Goal: Information Seeking & Learning: Learn about a topic

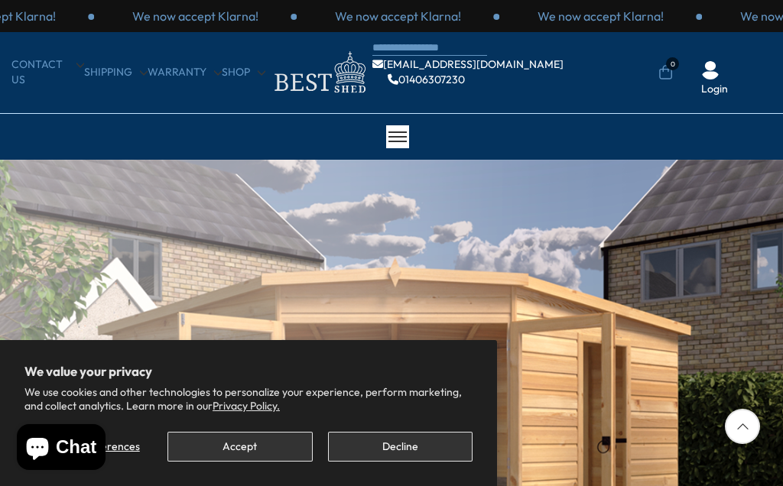
click at [397, 439] on button "Decline" at bounding box center [400, 447] width 144 height 30
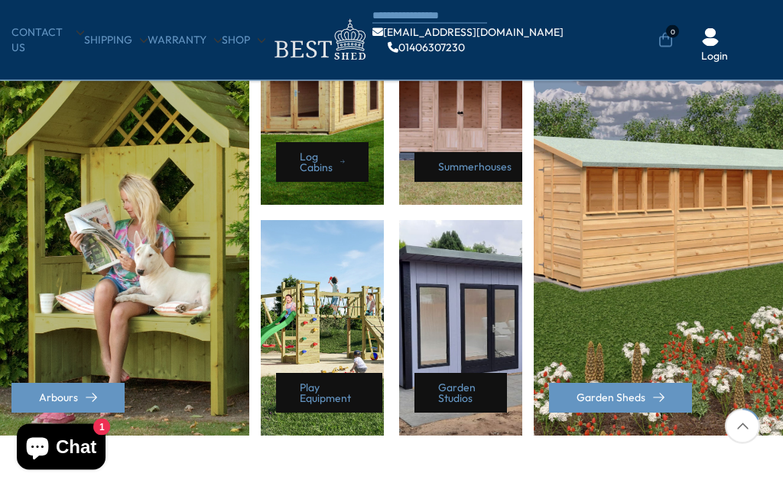
scroll to position [759, 0]
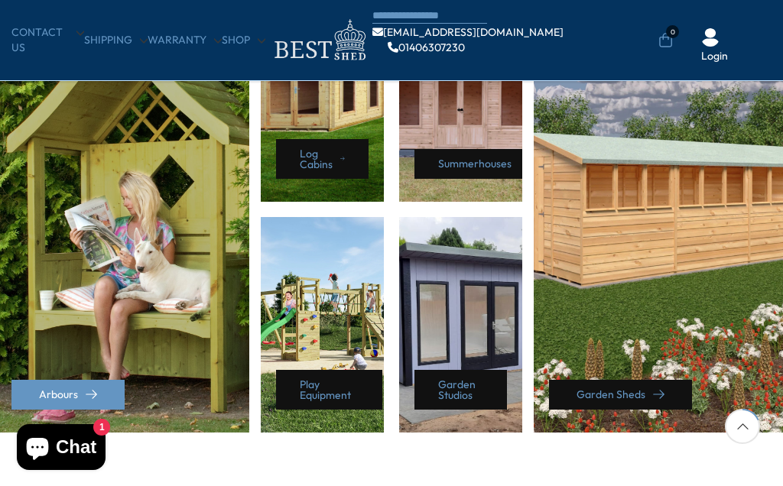
click at [662, 395] on icon at bounding box center [658, 394] width 11 height 11
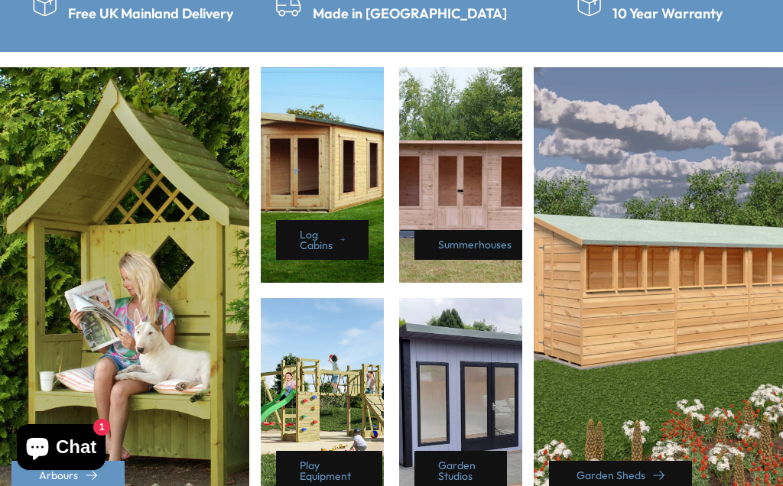
scroll to position [828, 0]
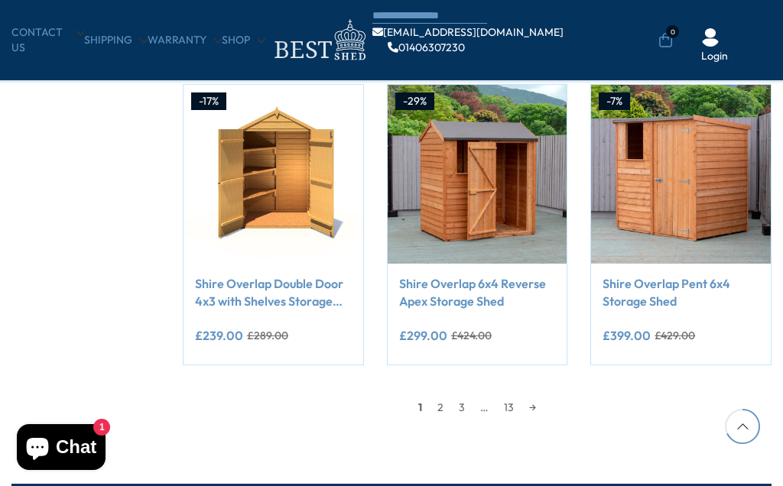
scroll to position [1159, 0]
click at [542, 409] on link "→" at bounding box center [532, 407] width 22 height 23
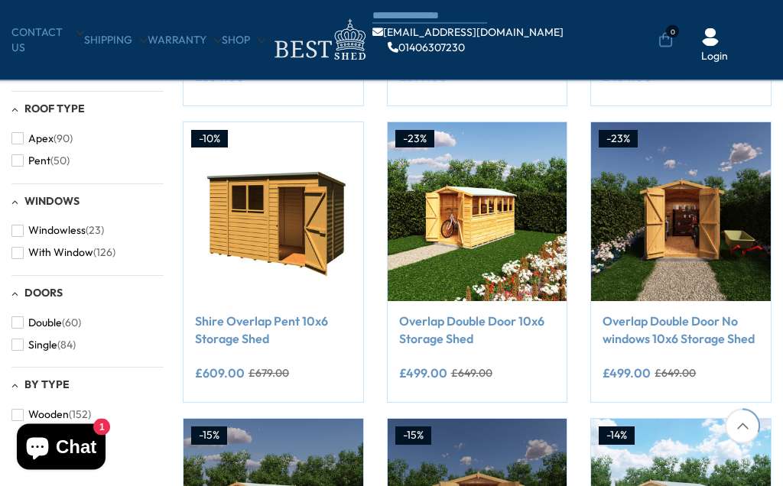
scroll to position [529, 0]
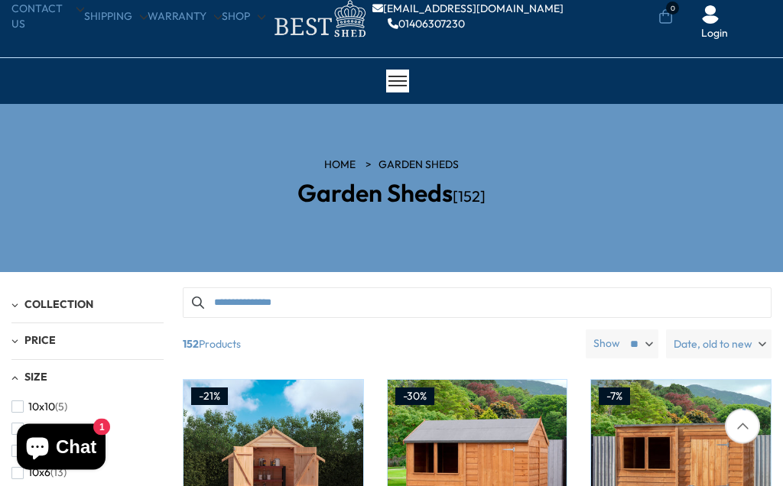
click at [239, 300] on input "Search products" at bounding box center [477, 303] width 588 height 31
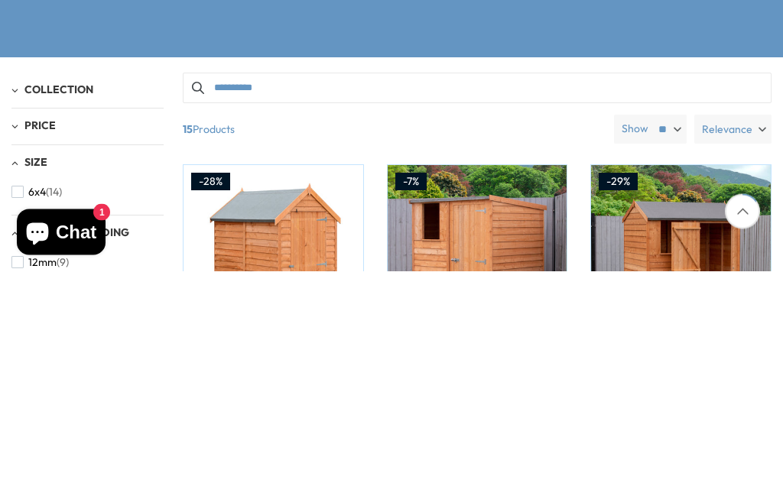
type input "**********"
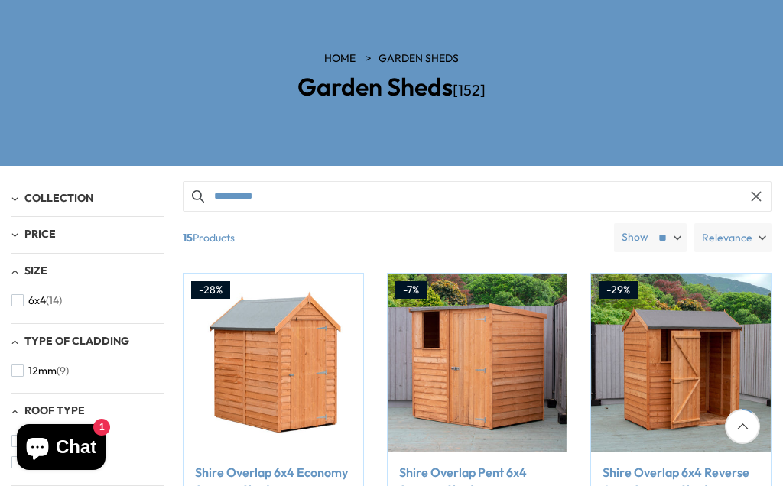
scroll to position [164, 0]
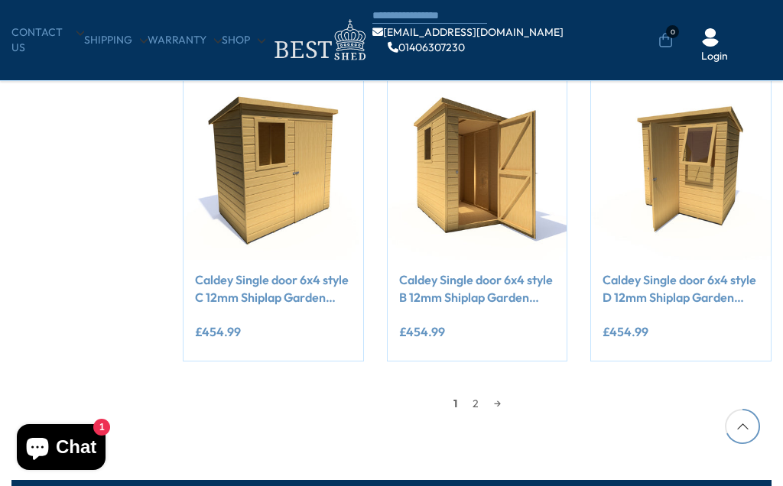
click at [505, 403] on link "→" at bounding box center [497, 403] width 22 height 23
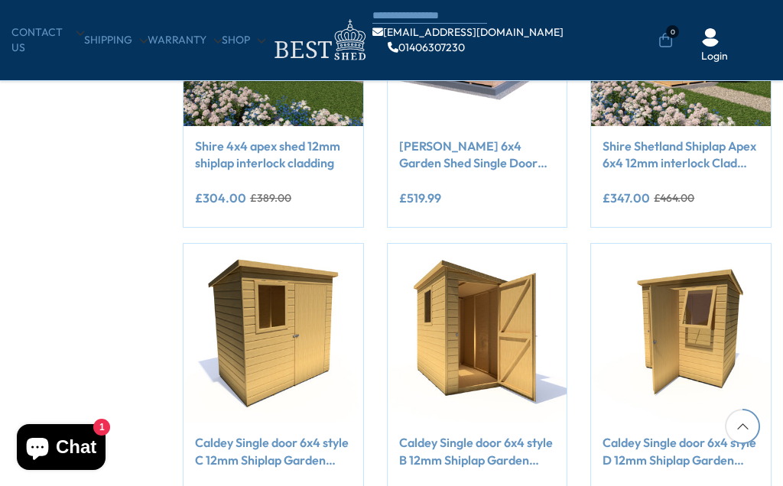
scroll to position [271, 0]
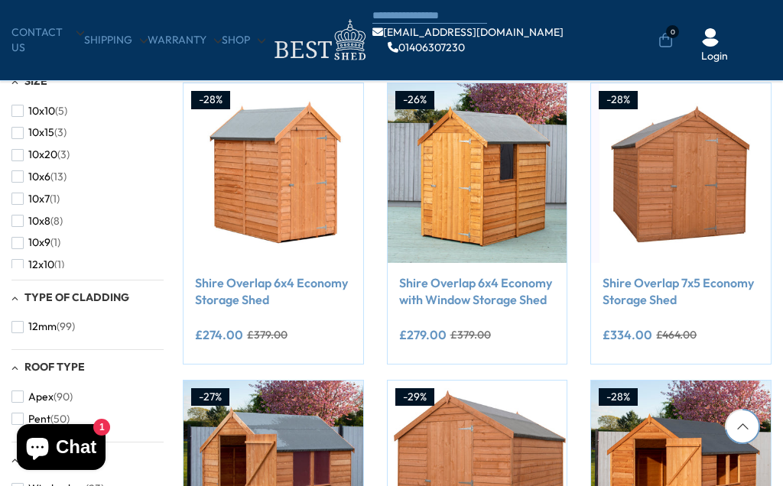
scroll to position [1229, 0]
